Goal: Information Seeking & Learning: Learn about a topic

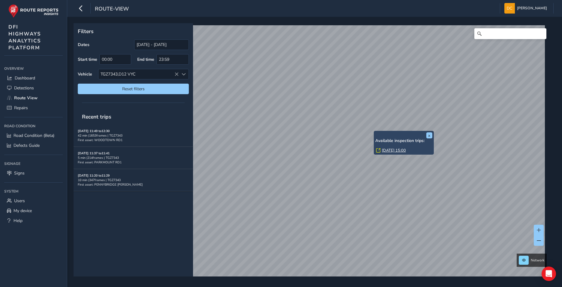
click at [375, 131] on div "x Available inspection trips: [DATE] 15:00" at bounding box center [404, 143] width 60 height 24
click at [391, 150] on link "[DATE] 15:00" at bounding box center [394, 150] width 24 height 5
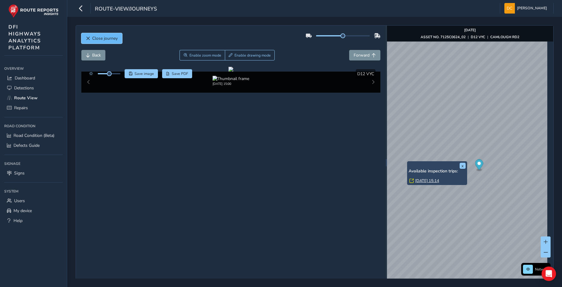
click at [88, 41] on button "Close journey" at bounding box center [101, 38] width 41 height 11
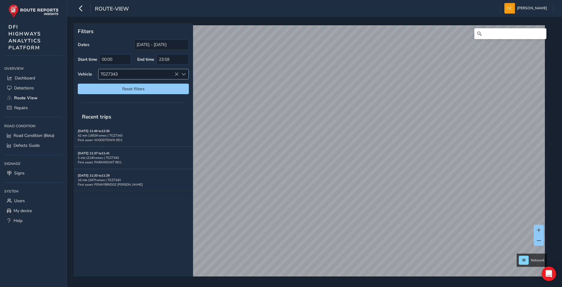
click at [184, 75] on span at bounding box center [184, 74] width 4 height 4
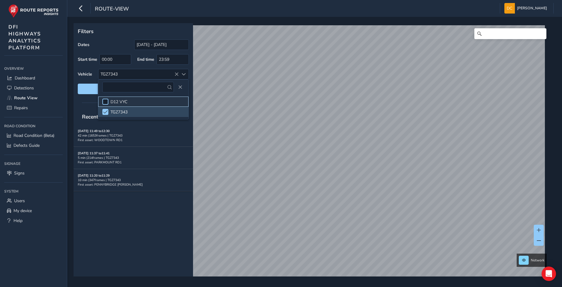
click at [105, 101] on div at bounding box center [105, 102] width 6 height 6
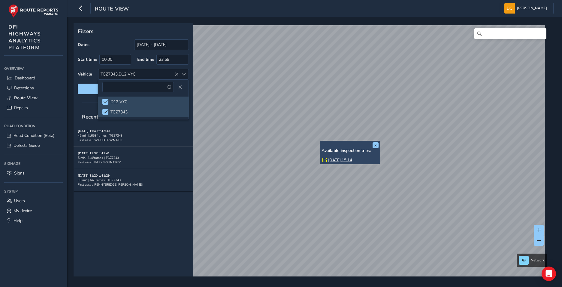
click at [335, 158] on link "[DATE] 15:14" at bounding box center [340, 159] width 24 height 5
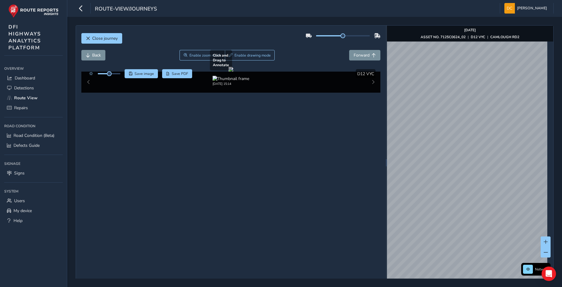
click at [360, 183] on div "Close journey Back Enable zoom mode Enable drawing mode Forward Click and Drag …" at bounding box center [315, 162] width 478 height 274
click at [366, 180] on div "Close journey Back Enable zoom mode Enable drawing mode Forward Click and Drag …" at bounding box center [315, 162] width 478 height 274
click at [428, 161] on div "x" at bounding box center [457, 167] width 60 height 13
click at [450, 172] on img "Preview frame" at bounding box center [457, 170] width 15 height 5
click at [362, 57] on span "Forward" at bounding box center [362, 55] width 16 height 6
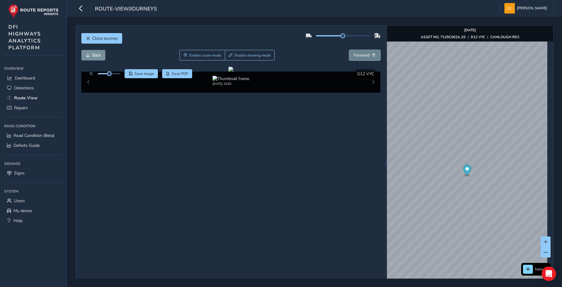
click at [363, 56] on span "Forward" at bounding box center [362, 55] width 16 height 6
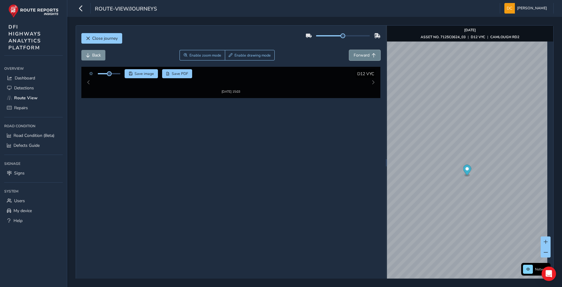
click at [363, 56] on span "Forward" at bounding box center [362, 55] width 16 height 6
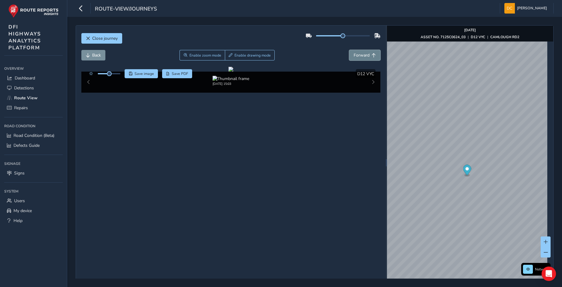
click at [363, 56] on span "Forward" at bounding box center [362, 55] width 16 height 6
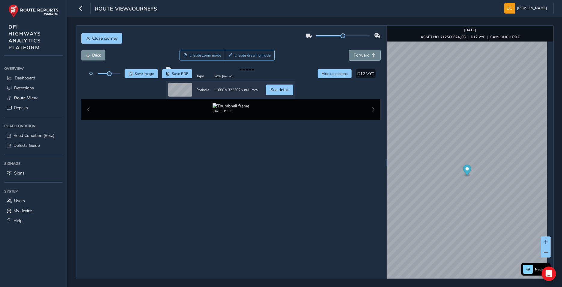
click at [363, 56] on span "Forward" at bounding box center [362, 55] width 16 height 6
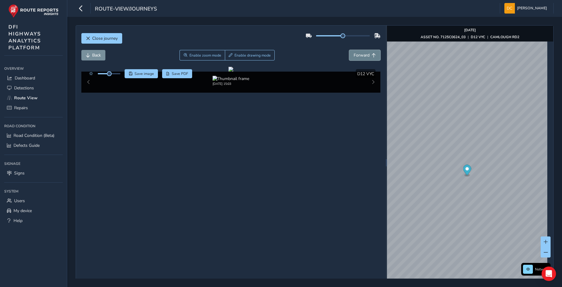
click at [363, 56] on span "Forward" at bounding box center [362, 55] width 16 height 6
click at [102, 52] on button "Back" at bounding box center [93, 55] width 24 height 11
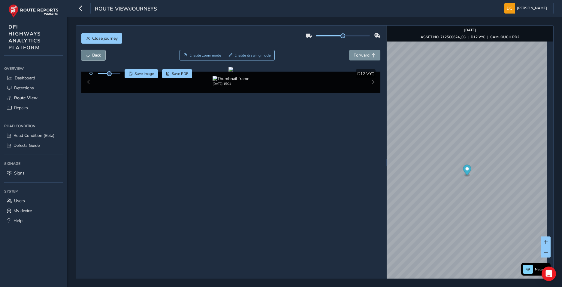
click at [102, 52] on button "Back" at bounding box center [93, 55] width 24 height 11
click at [199, 56] on span "Enable zoom mode" at bounding box center [205, 55] width 32 height 5
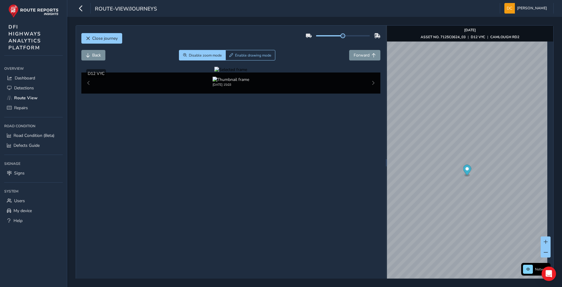
click at [247, 72] on div at bounding box center [231, 70] width 33 height 6
click at [358, 54] on span "Forward" at bounding box center [362, 55] width 16 height 6
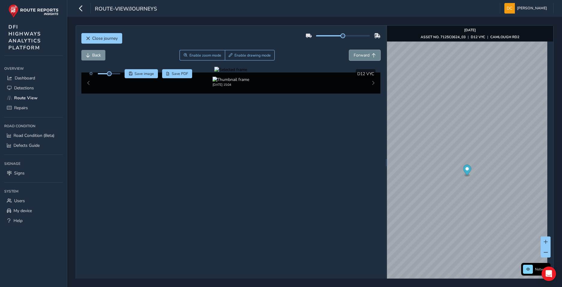
click at [358, 54] on span "Forward" at bounding box center [362, 55] width 16 height 6
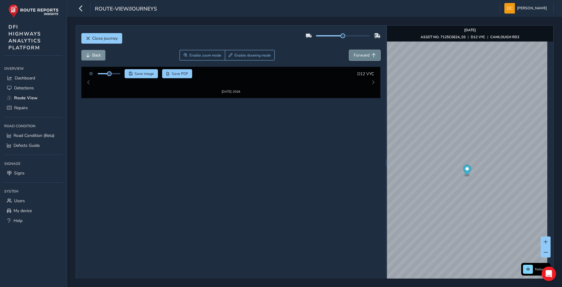
click at [358, 54] on span "Forward" at bounding box center [362, 55] width 16 height 6
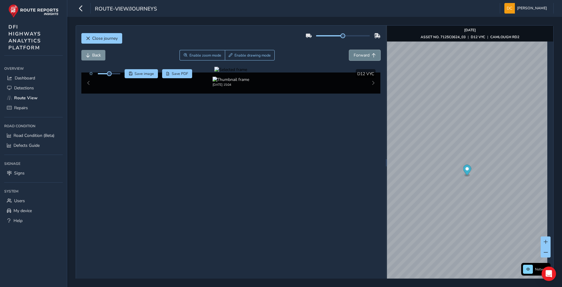
click at [358, 54] on span "Forward" at bounding box center [362, 55] width 16 height 6
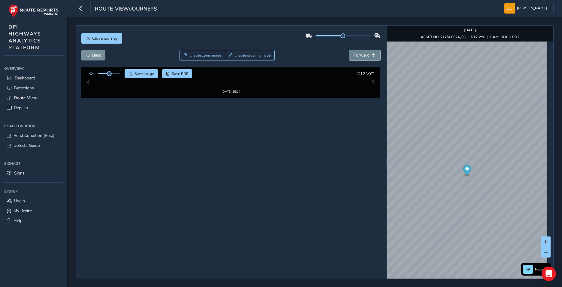
click at [358, 54] on span "Forward" at bounding box center [362, 55] width 16 height 6
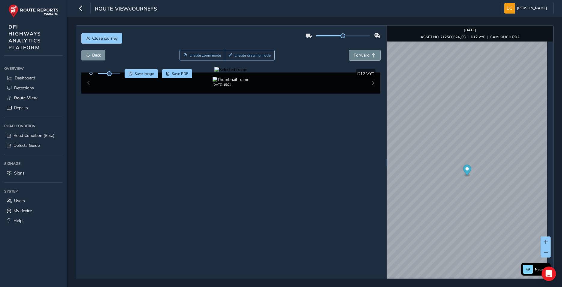
click at [358, 54] on span "Forward" at bounding box center [362, 55] width 16 height 6
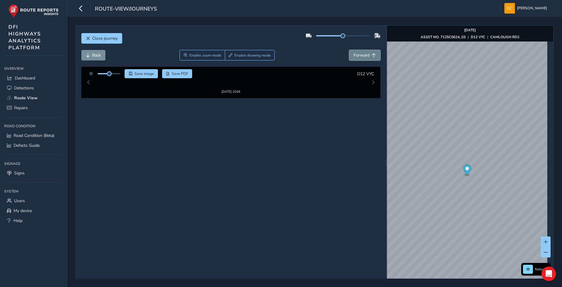
click at [358, 54] on span "Forward" at bounding box center [362, 55] width 16 height 6
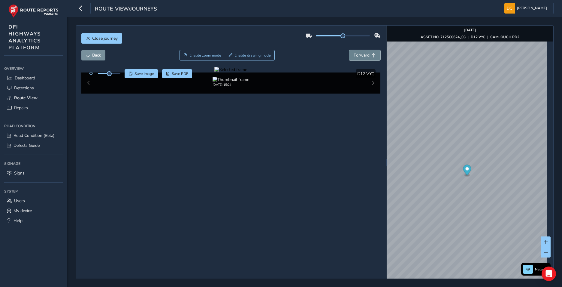
click at [358, 54] on span "Forward" at bounding box center [362, 55] width 16 height 6
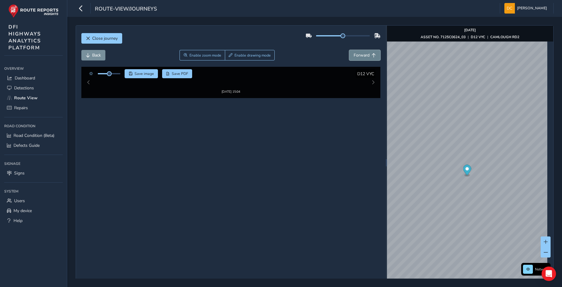
click at [358, 54] on span "Forward" at bounding box center [362, 55] width 16 height 6
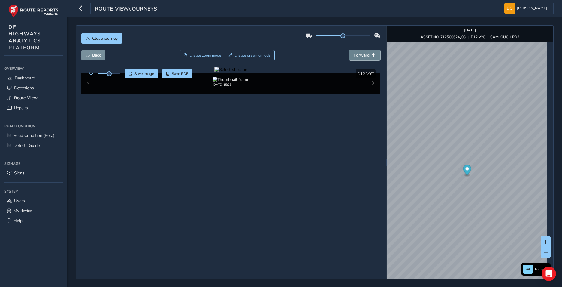
click at [358, 54] on span "Forward" at bounding box center [362, 55] width 16 height 6
click at [98, 52] on span "Back" at bounding box center [96, 55] width 9 height 6
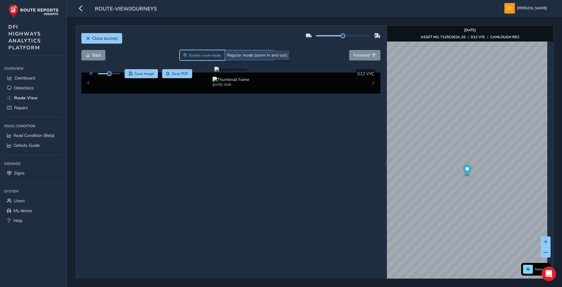
drag, startPoint x: 194, startPoint y: 53, endPoint x: 308, endPoint y: 148, distance: 148.2
click at [195, 53] on span "Enable zoom mode" at bounding box center [206, 55] width 32 height 5
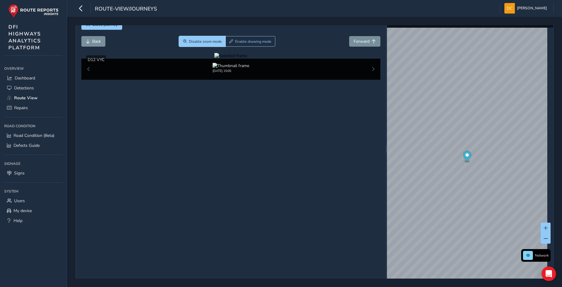
scroll to position [21, 0]
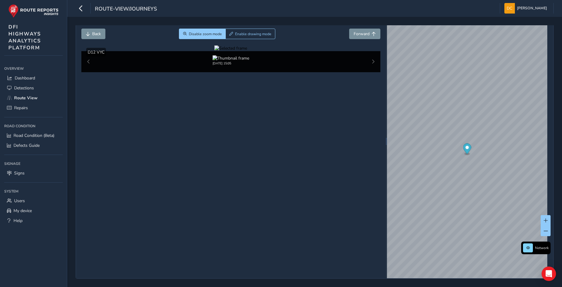
click at [247, 51] on div at bounding box center [231, 48] width 33 height 6
click at [538, 9] on span "[PERSON_NAME]" at bounding box center [532, 8] width 30 height 11
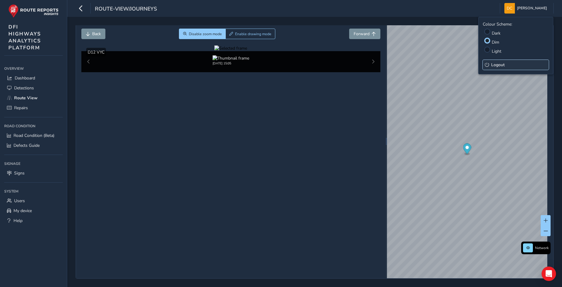
click at [501, 62] on span "Logout" at bounding box center [499, 65] width 14 height 6
